Goal: Task Accomplishment & Management: Manage account settings

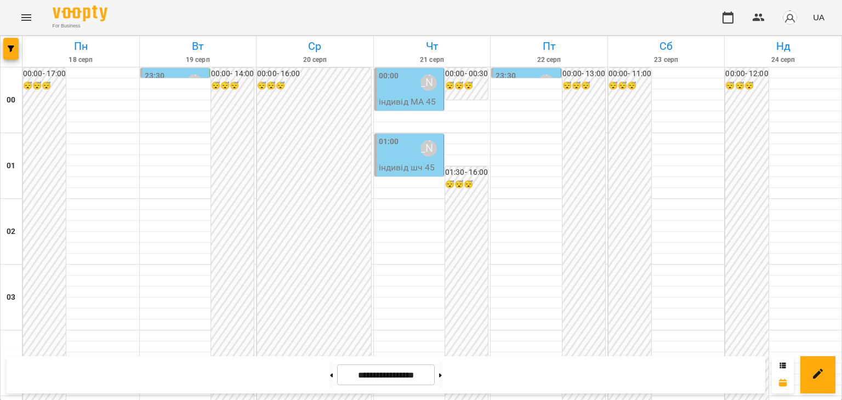
scroll to position [1097, 0]
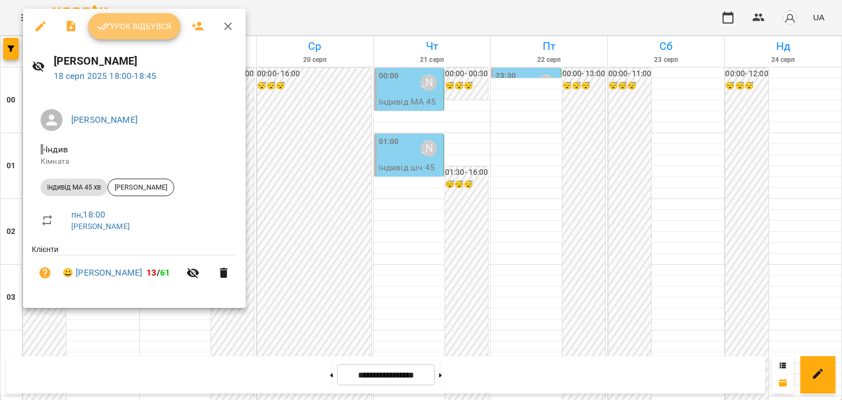
click at [144, 24] on span "Урок відбувся" at bounding box center [134, 26] width 75 height 13
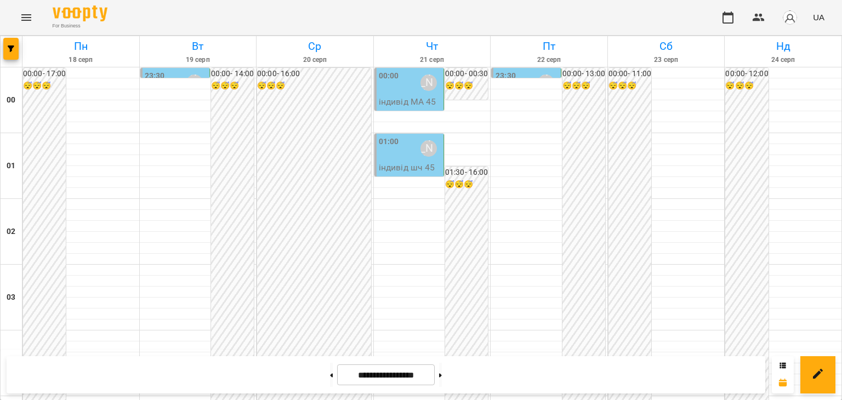
scroll to position [1152, 0]
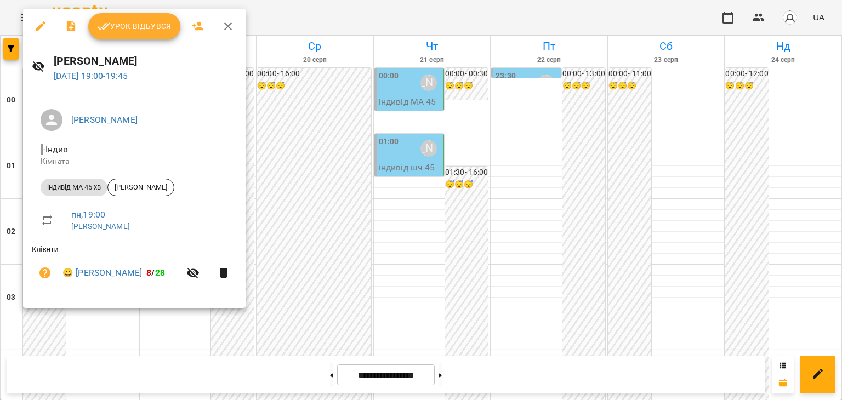
click at [157, 29] on span "Урок відбувся" at bounding box center [134, 26] width 75 height 13
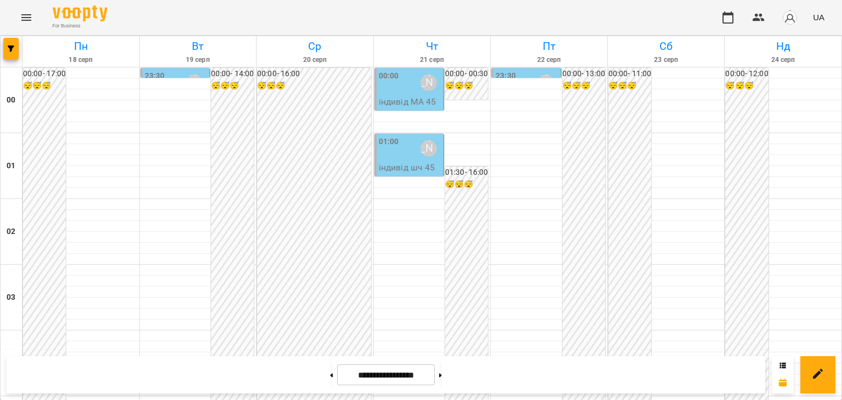
scroll to position [1186, 0]
